Goal: Check status: Check status

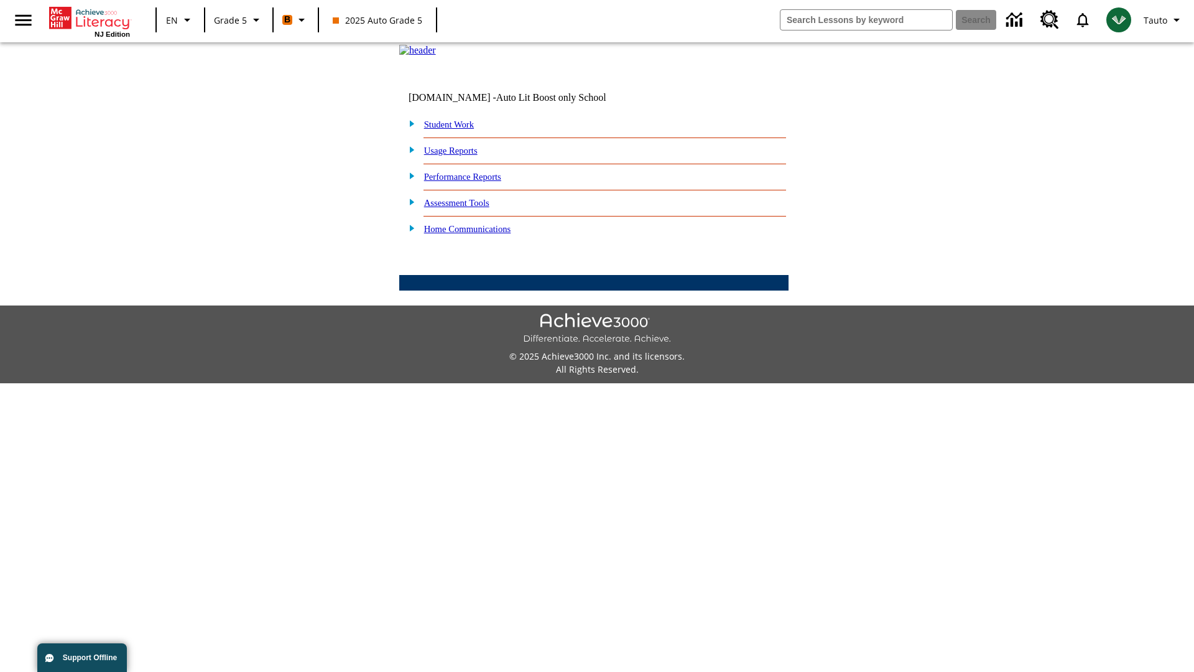
click at [457, 129] on link "Student Work" at bounding box center [449, 124] width 50 height 10
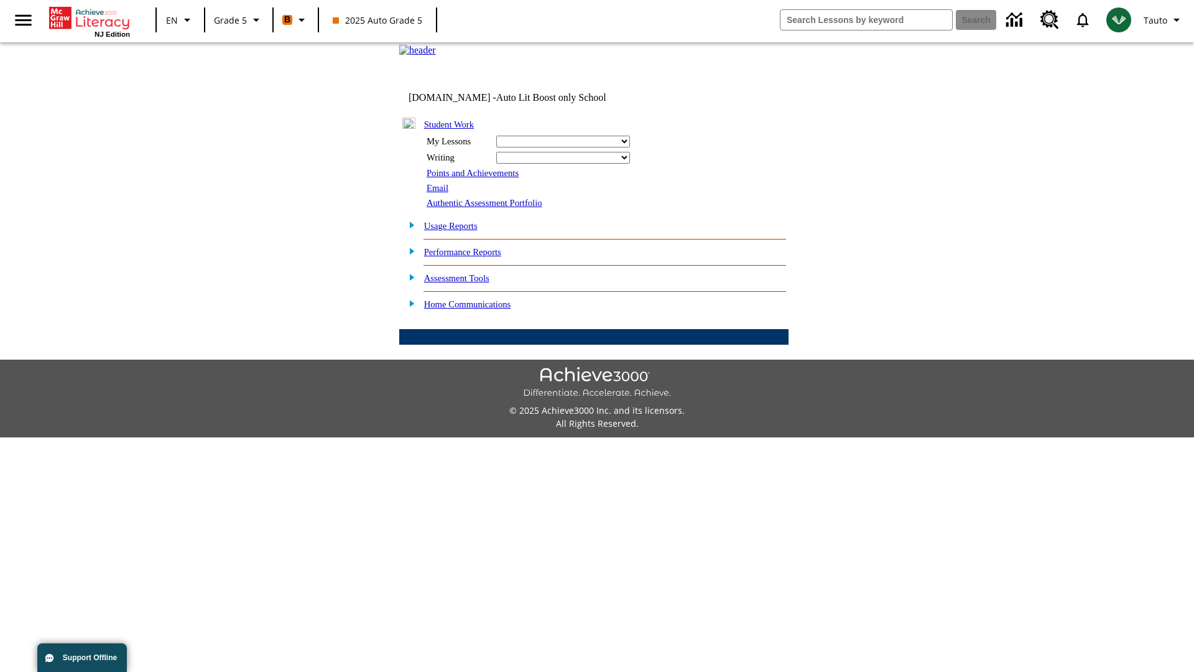
select select "/options/reports/?report_id=12&atype=22&section=2"
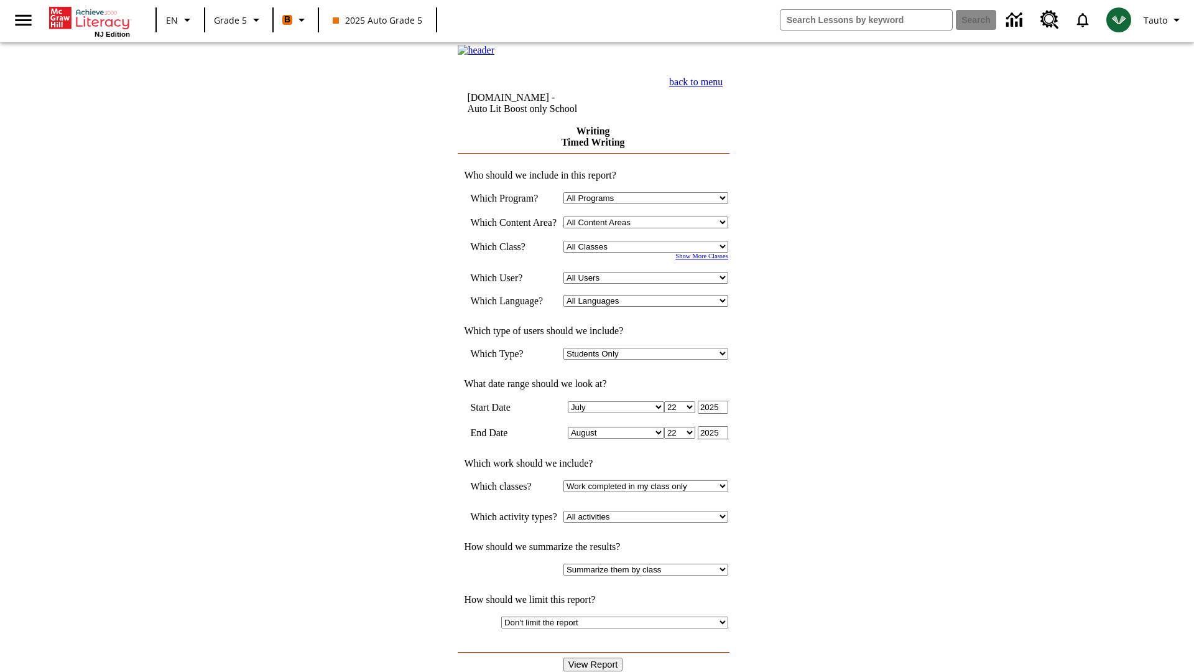
click at [650, 252] on select "Select a Class: All Classes 2025 Auto Grade 5 OL 2025 Auto Grade 6" at bounding box center [645, 247] width 165 height 12
select select "11133131"
click at [650, 284] on select "All Users Cat, Sautoen Cat, Sautoes Cat, Sautoss Donotlogin, Sautoen Twoschools…" at bounding box center [645, 278] width 165 height 12
select select "21437107"
click at [594, 657] on input "View Report" at bounding box center [593, 664] width 60 height 14
